Goal: Task Accomplishment & Management: Manage account settings

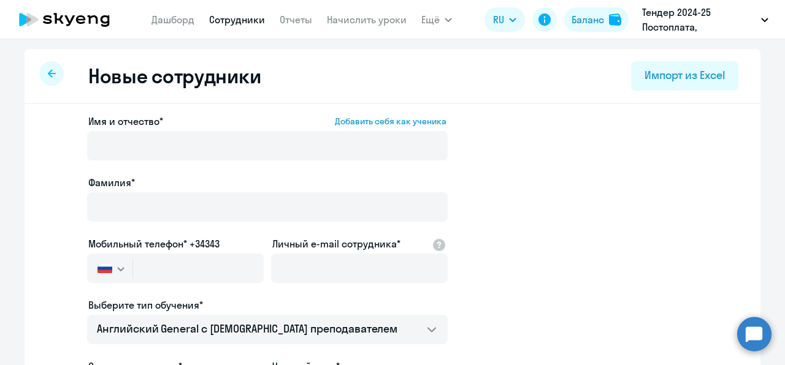
select select "english_adult_not_native_speaker"
select select "3"
click at [232, 16] on link "Сотрудники" at bounding box center [237, 19] width 56 height 12
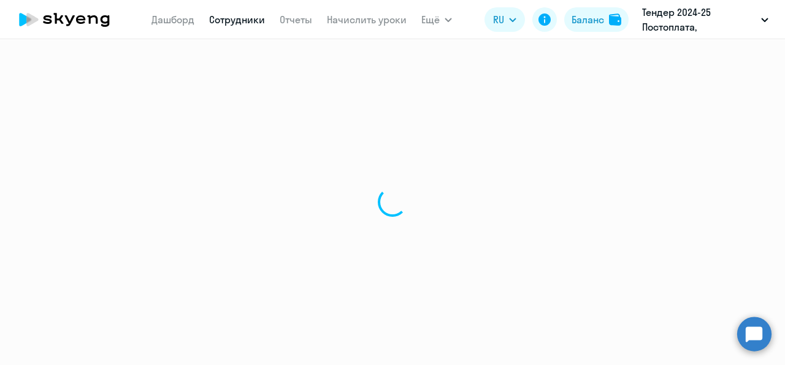
select select "30"
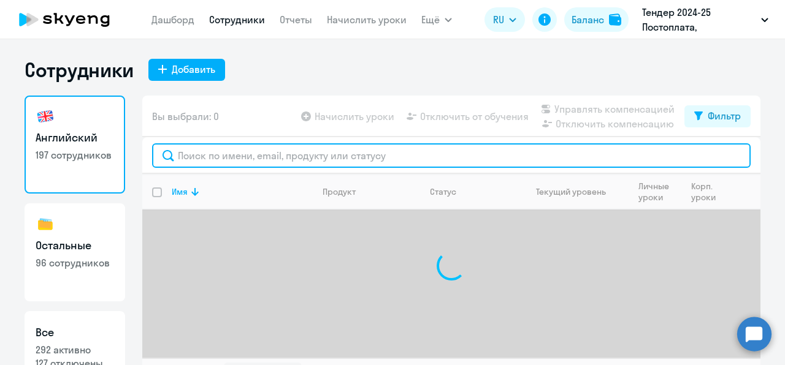
click at [221, 158] on input "text" at bounding box center [451, 155] width 598 height 25
paste input "[PERSON_NAME]"
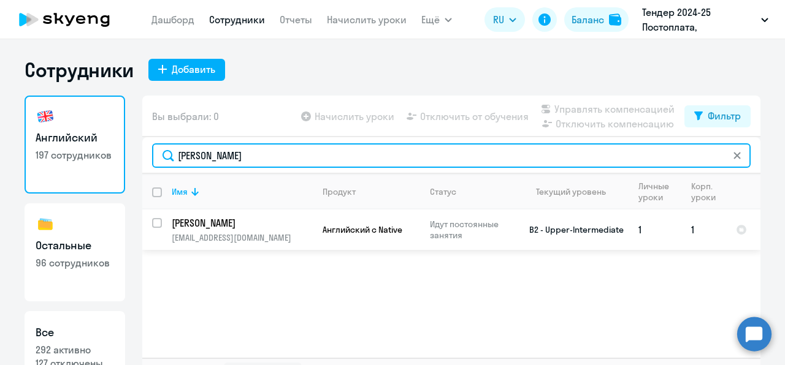
type input "[PERSON_NAME]"
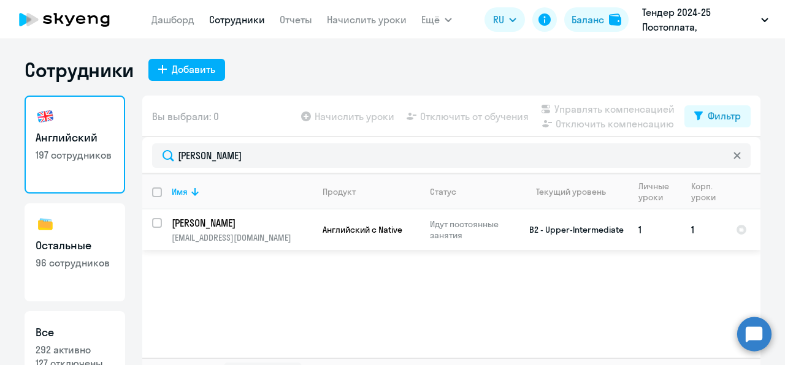
click at [296, 243] on p "[EMAIL_ADDRESS][DOMAIN_NAME]" at bounding box center [242, 237] width 140 height 11
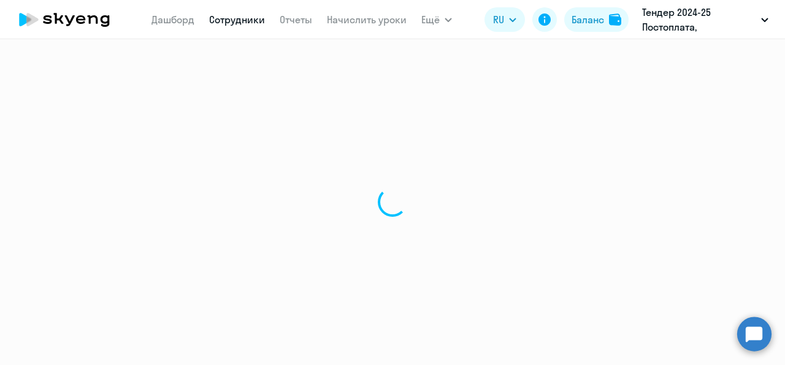
select select "english"
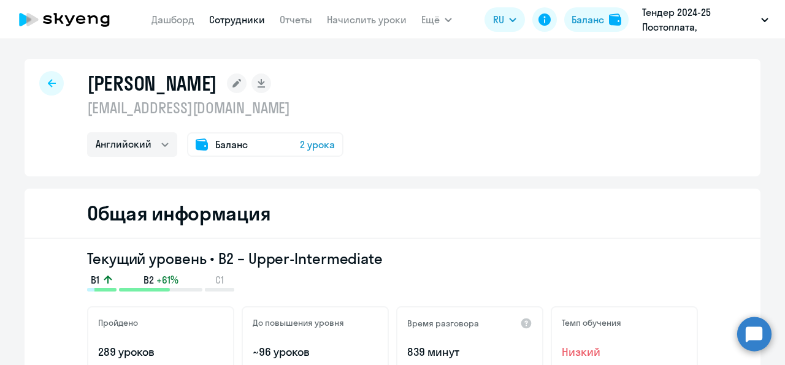
click at [236, 145] on span "Баланс" at bounding box center [231, 144] width 32 height 15
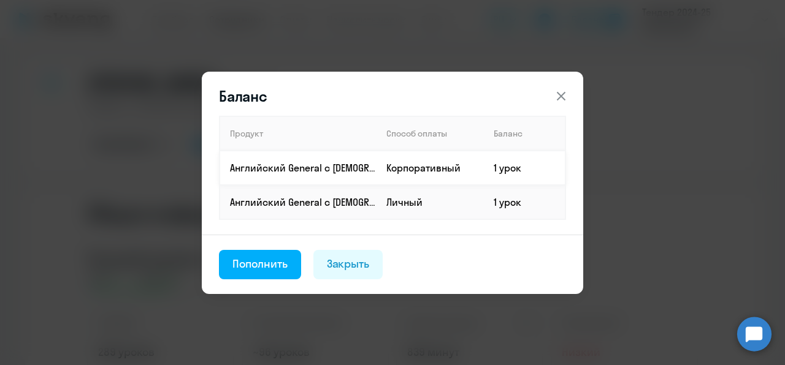
click at [399, 169] on td "Корпоративный" at bounding box center [430, 168] width 107 height 34
click at [433, 167] on td "Корпоративный" at bounding box center [430, 168] width 107 height 34
click at [270, 260] on div "Пополнить" at bounding box center [259, 264] width 55 height 16
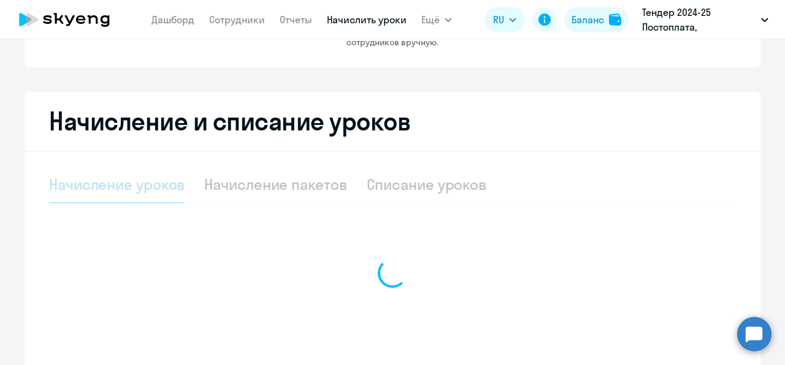
select select "10"
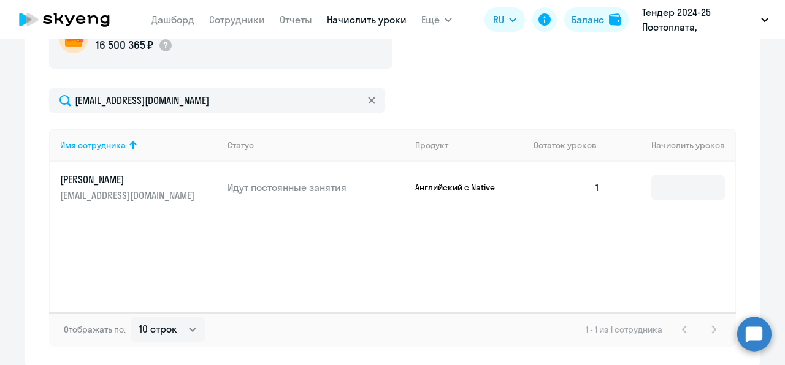
scroll to position [372, 0]
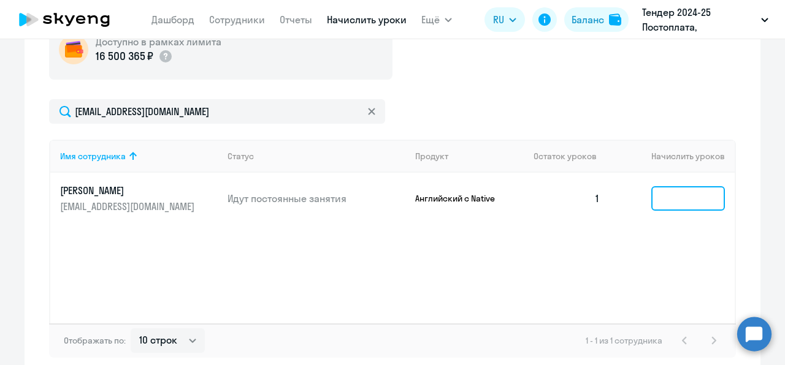
click at [661, 199] on input at bounding box center [688, 198] width 74 height 25
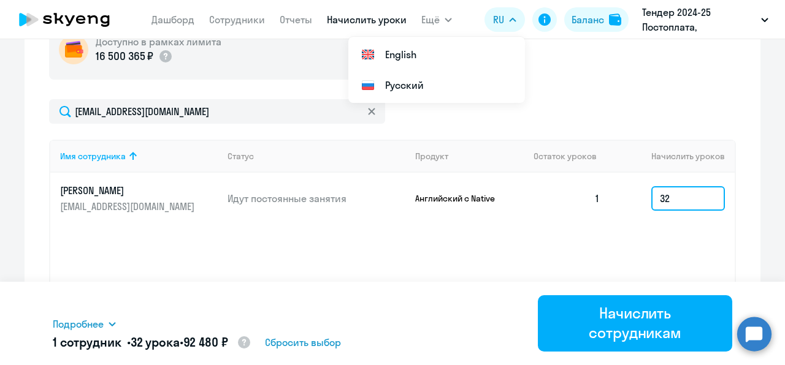
type input "32"
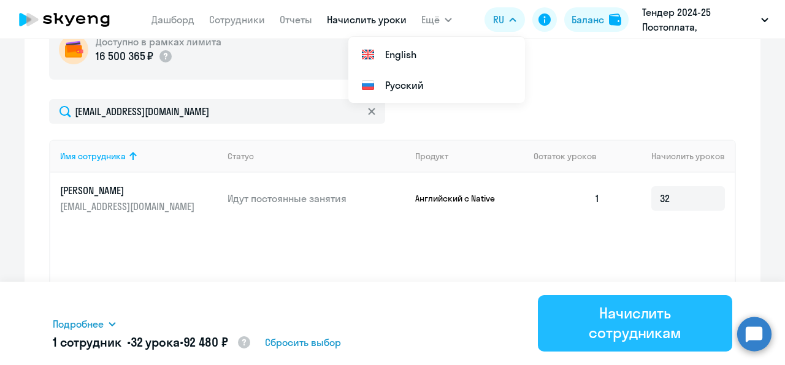
click at [611, 321] on div "Начислить сотрудникам" at bounding box center [635, 323] width 160 height 39
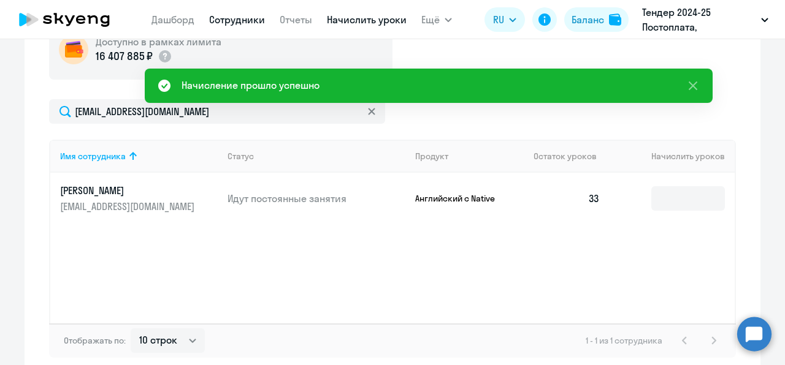
click at [228, 21] on link "Сотрудники" at bounding box center [237, 19] width 56 height 12
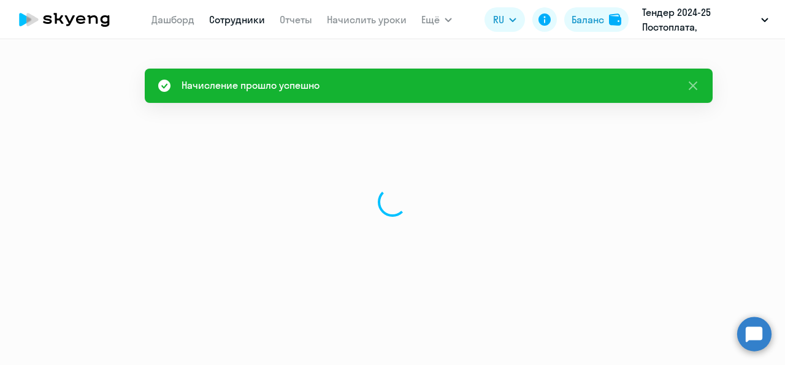
select select "30"
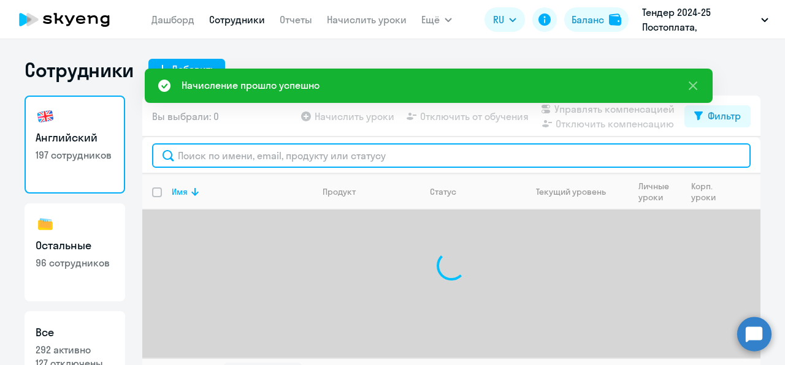
click at [290, 156] on input "text" at bounding box center [451, 155] width 598 height 25
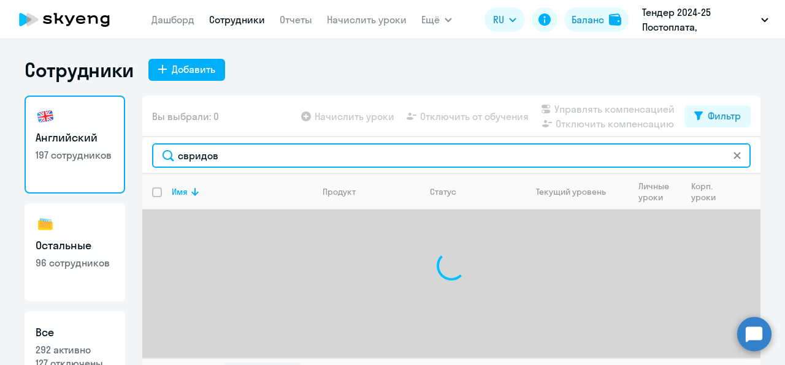
click at [186, 156] on input "свридов" at bounding box center [451, 155] width 598 height 25
type input "[PERSON_NAME]"
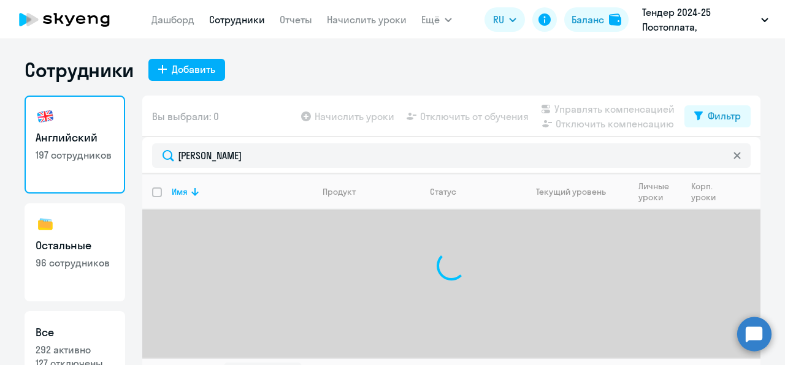
click at [773, 177] on ng-component "Сотрудники Добавить Английский 197 сотрудников Остальные 96 сотрудников Все 292…" at bounding box center [392, 225] width 785 height 335
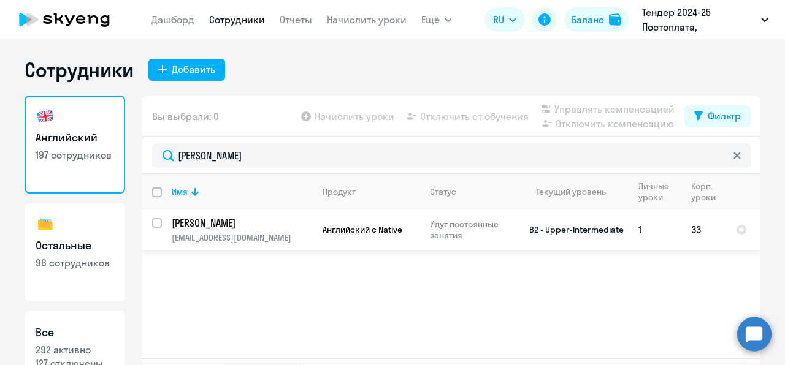
click at [704, 230] on td "33" at bounding box center [703, 230] width 45 height 40
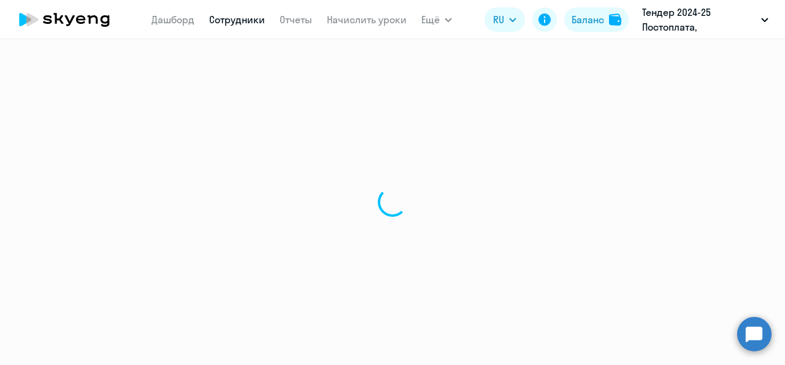
select select "english"
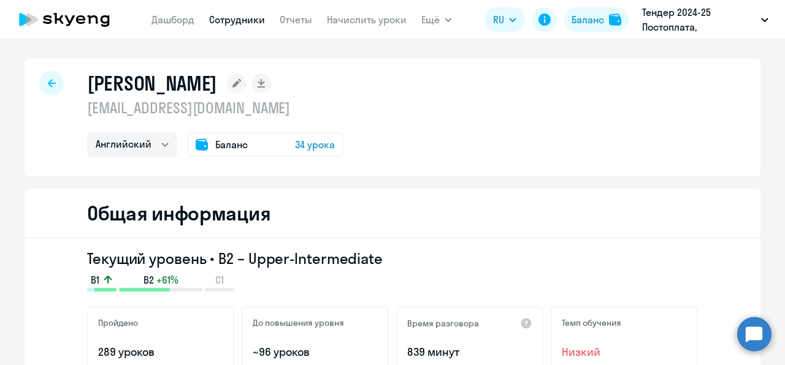
click at [237, 148] on span "Баланс" at bounding box center [231, 144] width 32 height 15
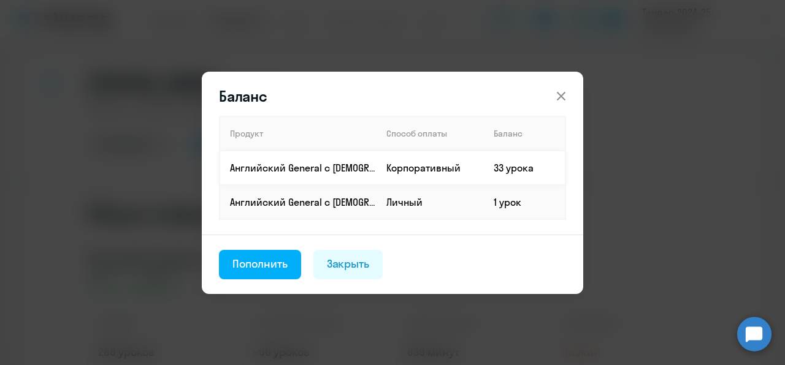
click at [503, 167] on td "33 урока" at bounding box center [525, 168] width 82 height 34
click at [413, 168] on td "Корпоративный" at bounding box center [430, 168] width 107 height 34
click at [384, 169] on td "Корпоративный" at bounding box center [430, 168] width 107 height 34
click at [487, 191] on td "1 урок" at bounding box center [525, 202] width 82 height 34
click at [494, 212] on td "1 урок" at bounding box center [525, 202] width 82 height 34
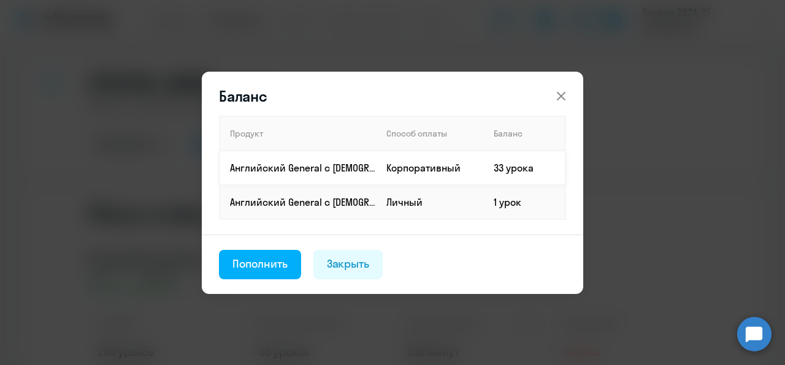
click at [527, 166] on td "33 урока" at bounding box center [525, 168] width 82 height 34
click at [559, 93] on icon at bounding box center [561, 95] width 9 height 9
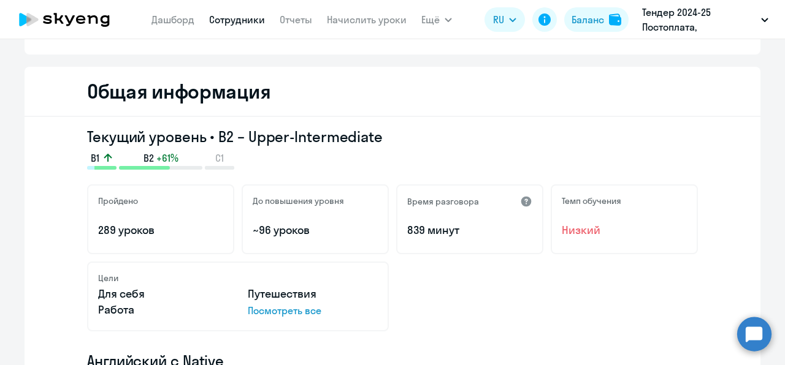
scroll to position [184, 0]
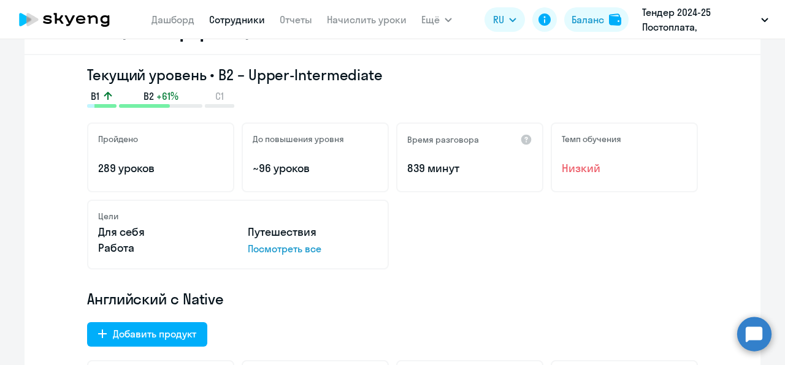
click at [583, 165] on span "Низкий" at bounding box center [624, 169] width 125 height 16
click at [611, 197] on div "Пройдено 289 уроков До повышения уровня ~96 уроков Время разговора 839 минут Те…" at bounding box center [392, 196] width 611 height 147
drag, startPoint x: 418, startPoint y: 167, endPoint x: 442, endPoint y: 175, distance: 24.6
click at [425, 169] on p "839 минут" at bounding box center [469, 169] width 125 height 16
click at [492, 216] on div "Цели Для себя Путешествия Работа Посмотреть все" at bounding box center [392, 235] width 611 height 70
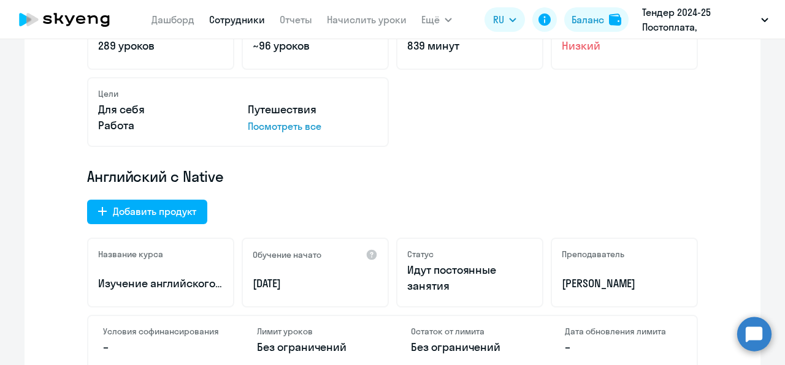
scroll to position [368, 0]
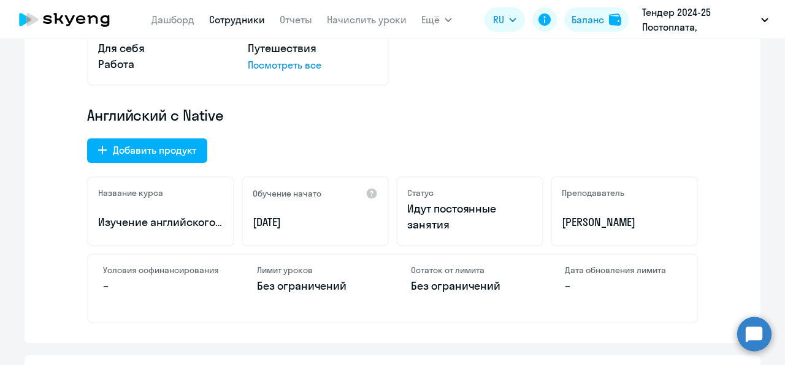
click at [292, 231] on div "Обучение начато [DATE]" at bounding box center [315, 212] width 147 height 70
click at [314, 241] on div "Обучение начато [DATE]" at bounding box center [315, 212] width 147 height 70
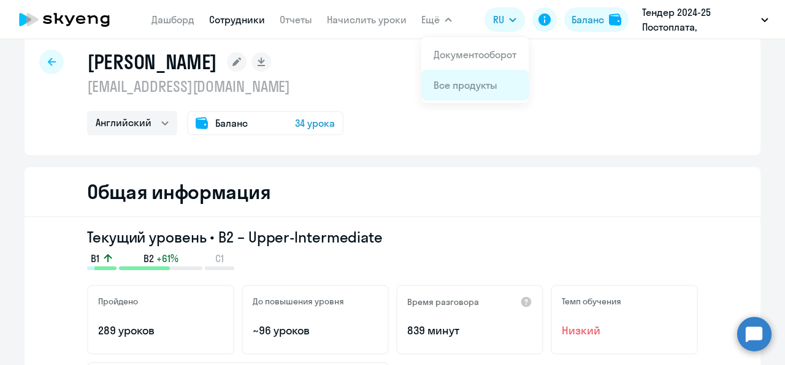
scroll to position [0, 0]
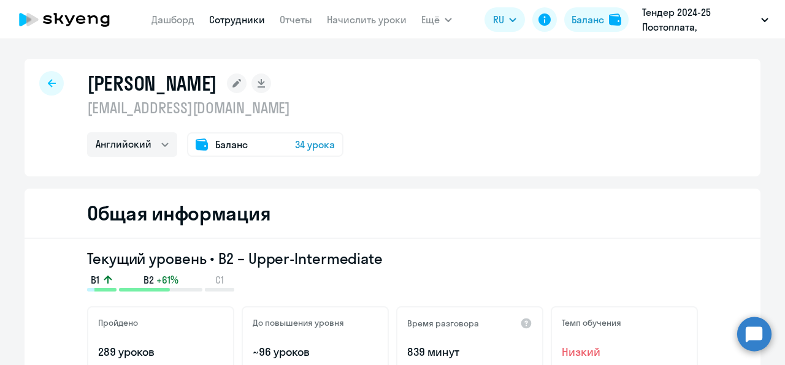
click at [389, 156] on div "[PERSON_NAME] [EMAIL_ADDRESS][DOMAIN_NAME] Английский Баланс 34 урока" at bounding box center [393, 118] width 736 height 118
